Goal: Task Accomplishment & Management: Manage account settings

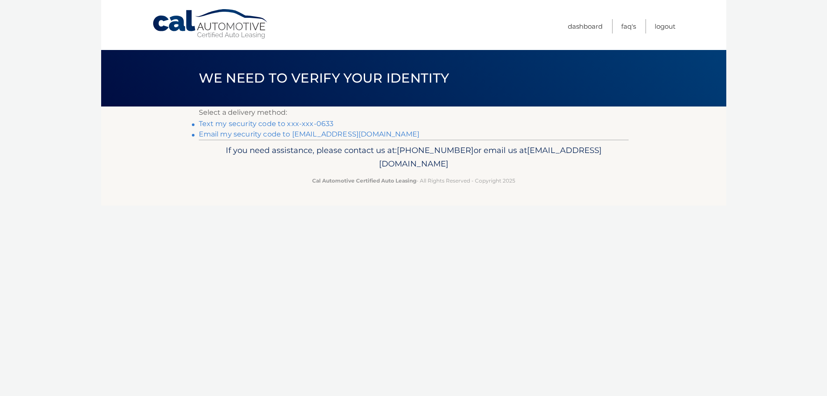
click at [297, 122] on link "Text my security code to xxx-xxx-0633" at bounding box center [266, 123] width 135 height 8
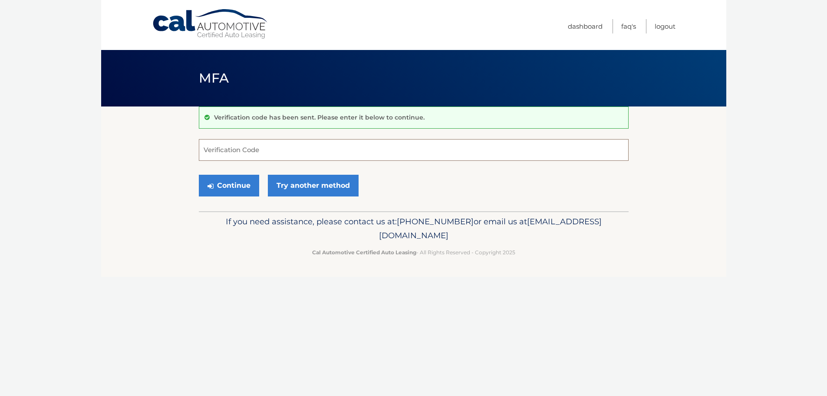
click at [344, 145] on input "Verification Code" at bounding box center [414, 150] width 430 height 22
type input "632537"
click at [199, 175] on button "Continue" at bounding box center [229, 186] width 60 height 22
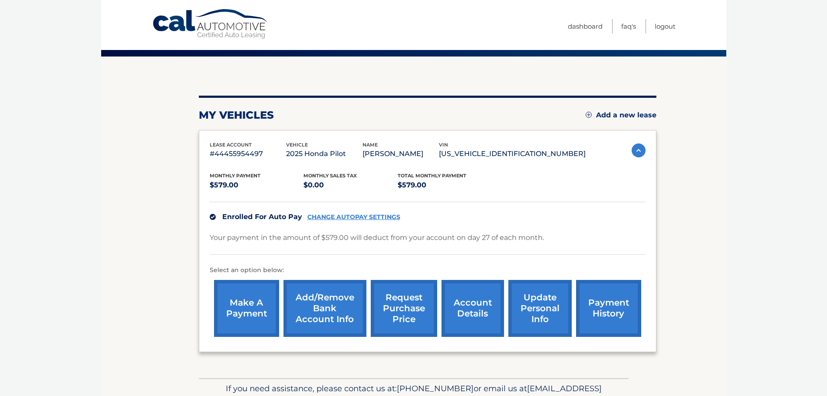
scroll to position [73, 0]
